Goal: Find specific page/section: Find specific page/section

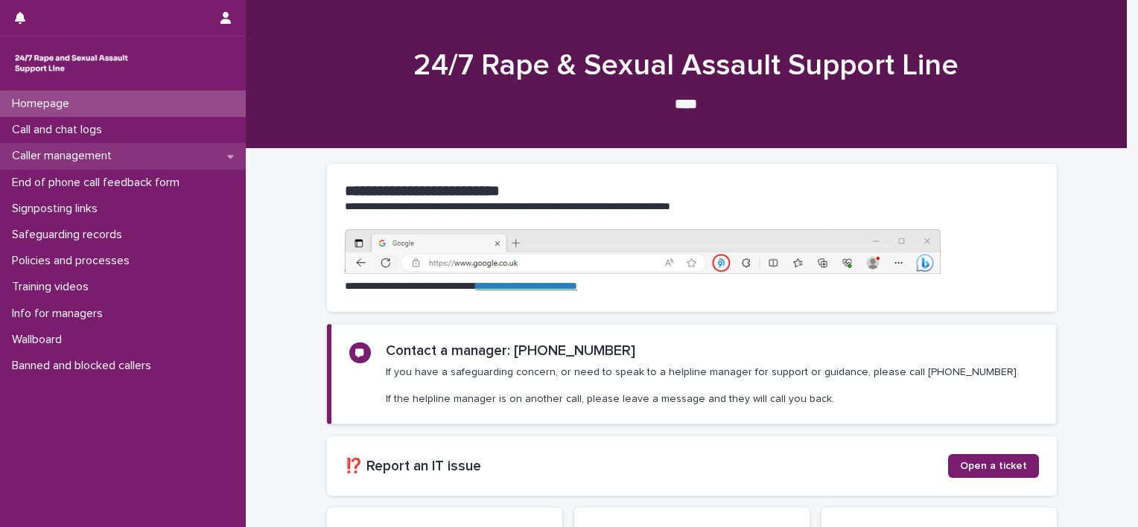
click at [60, 153] on p "Caller management" at bounding box center [65, 156] width 118 height 14
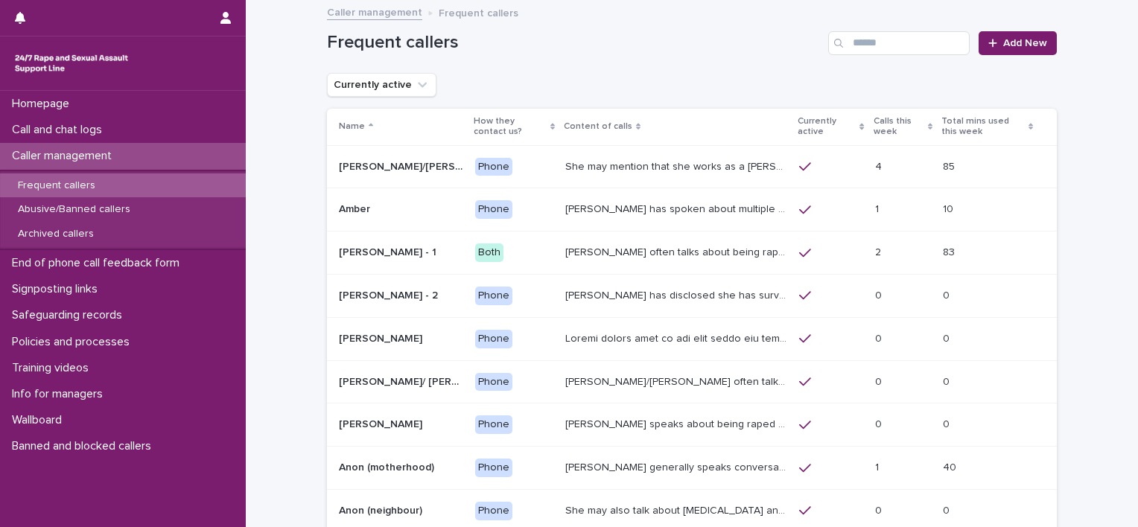
click at [60, 185] on p "Frequent callers" at bounding box center [56, 185] width 101 height 13
click at [885, 45] on input "Search" at bounding box center [899, 43] width 142 height 24
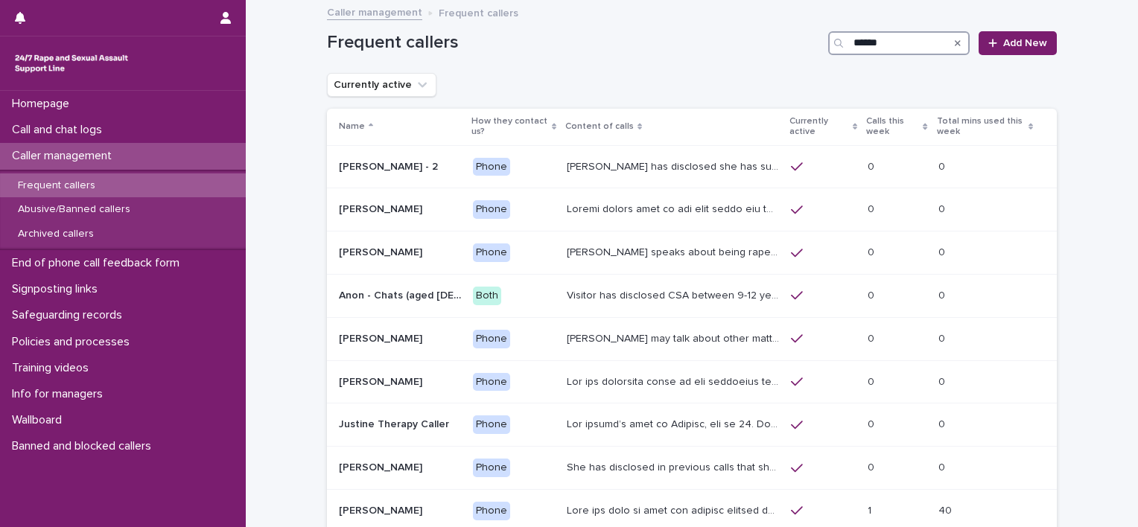
scroll to position [149, 0]
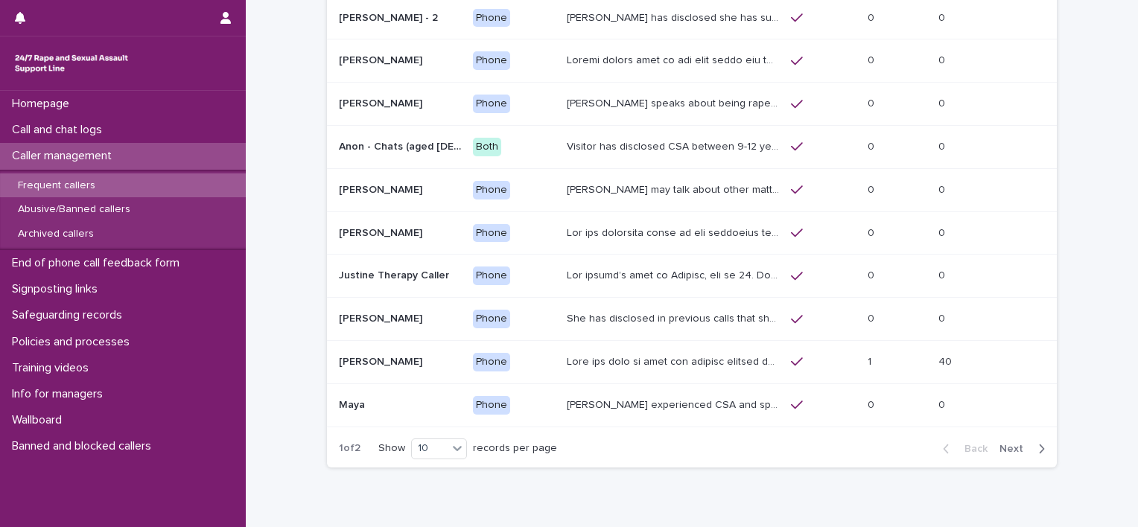
type input "******"
click at [1002, 444] on span "Next" at bounding box center [1015, 449] width 33 height 10
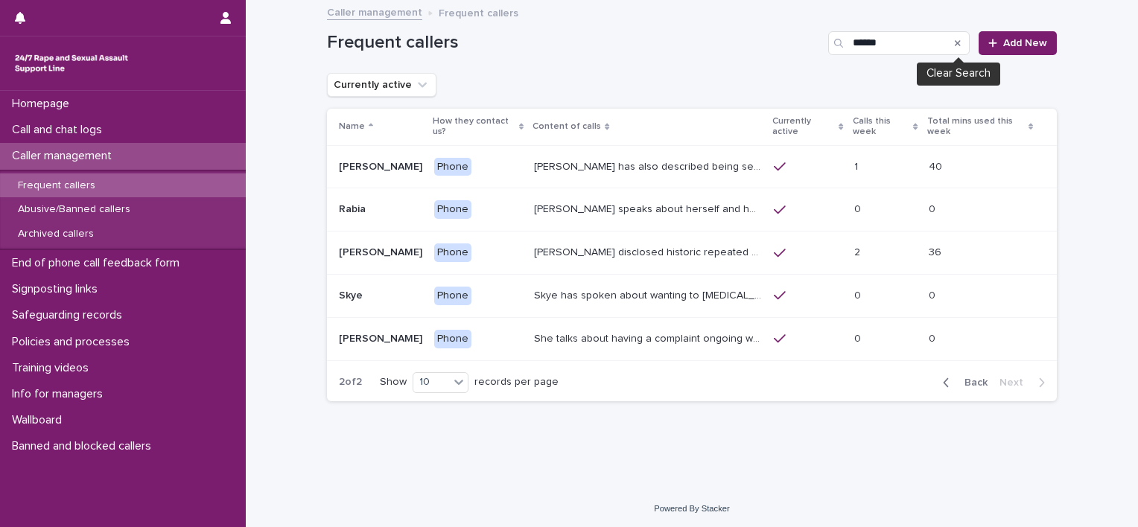
click at [956, 43] on icon "Search" at bounding box center [958, 43] width 6 height 9
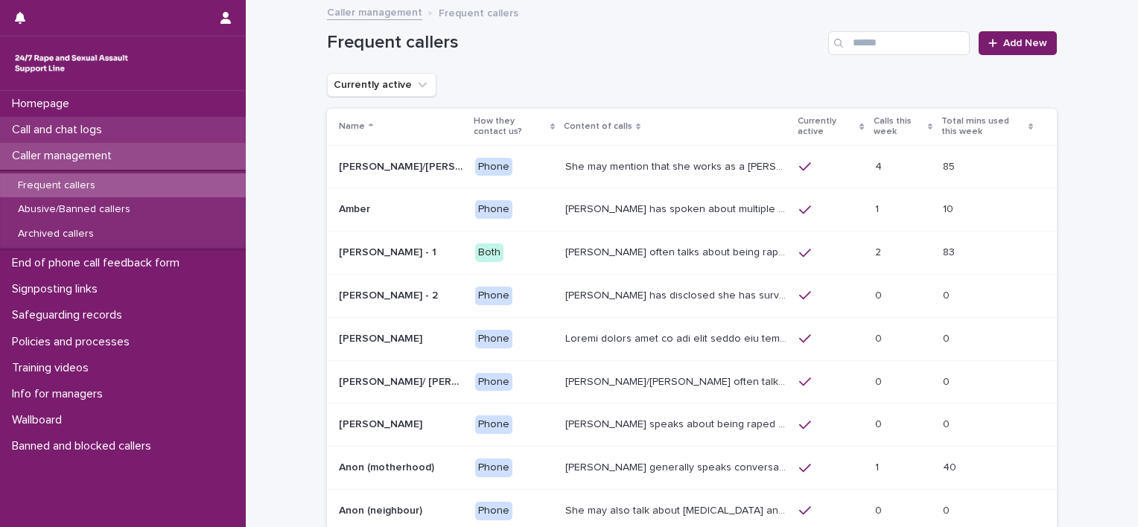
click at [86, 130] on p "Call and chat logs" at bounding box center [60, 130] width 108 height 14
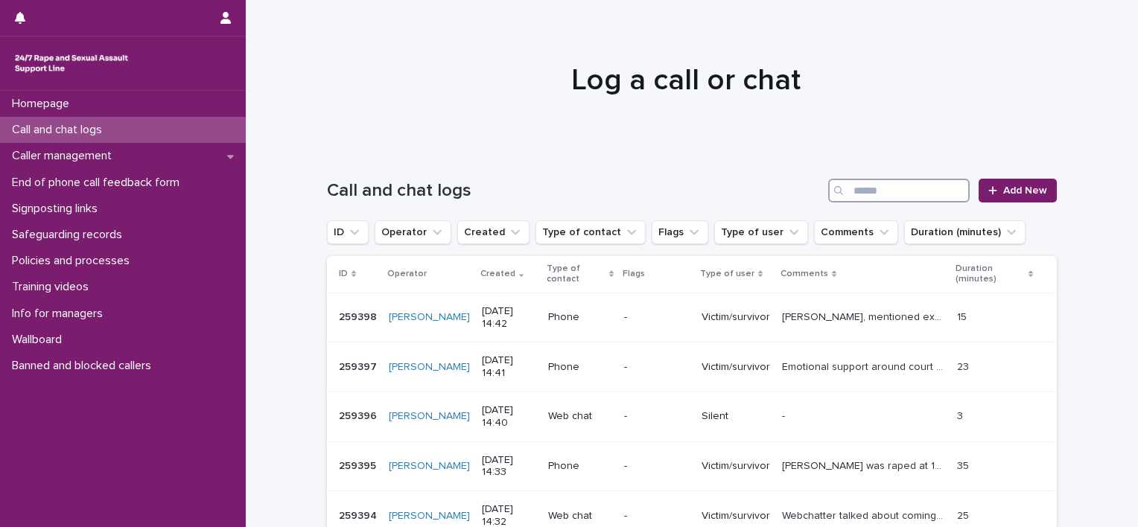
click at [870, 191] on input "Search" at bounding box center [899, 191] width 142 height 24
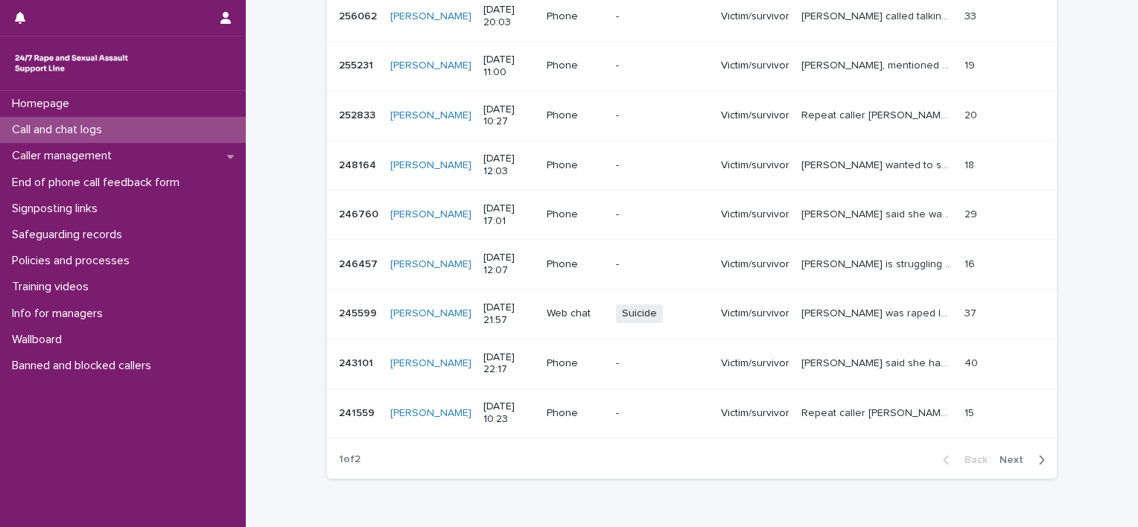
scroll to position [372, 0]
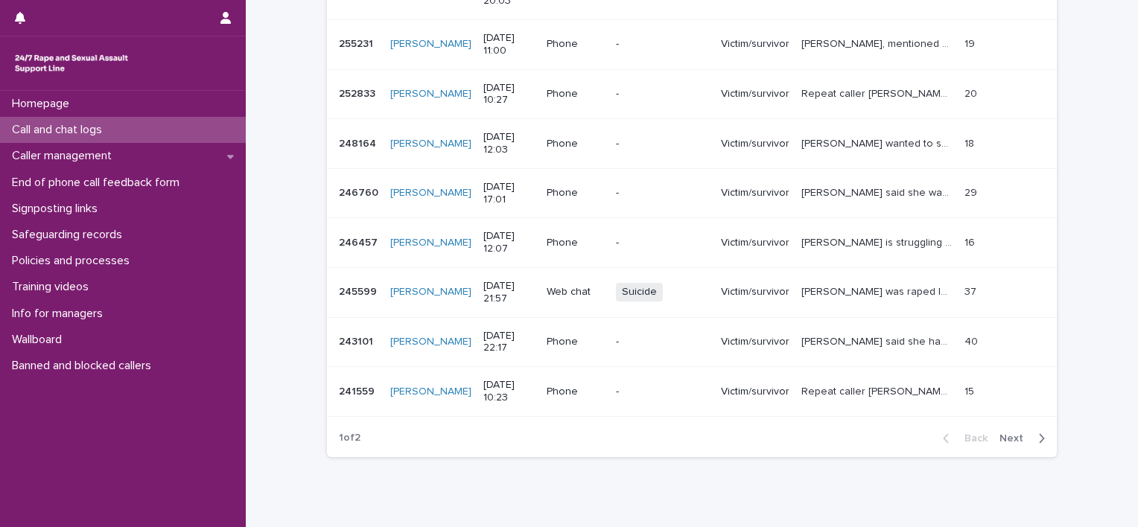
type input "*********"
click at [999, 433] on span "Next" at bounding box center [1015, 438] width 33 height 10
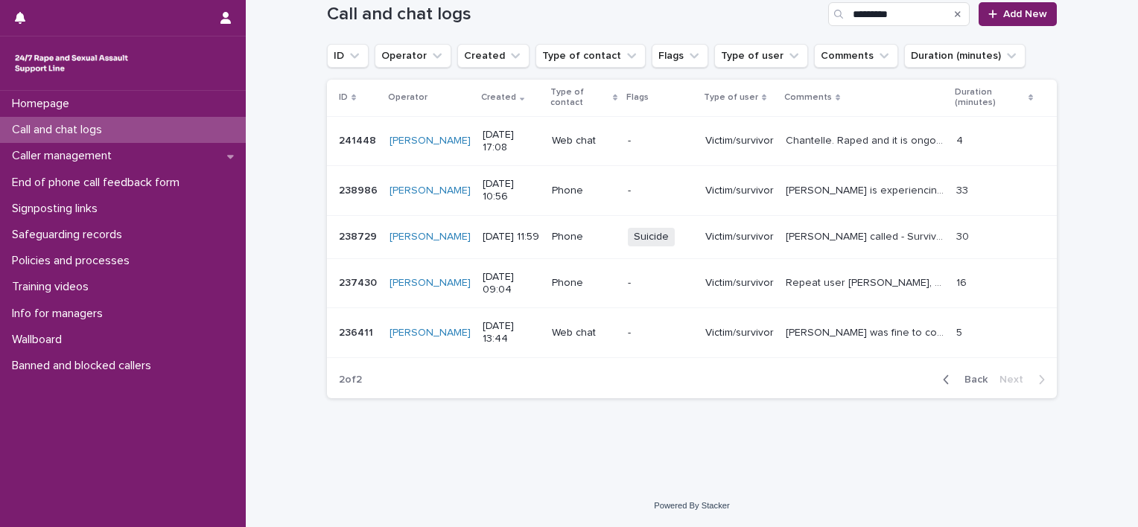
scroll to position [162, 0]
